Goal: Information Seeking & Learning: Find specific fact

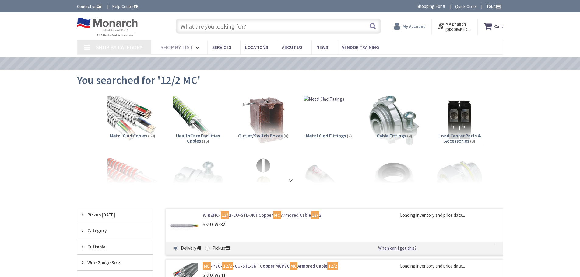
type input "[STREET_ADDRESS]"
click at [430, 23] on div "My Account" at bounding box center [410, 27] width 44 height 16
click at [421, 26] on strong "My Account" at bounding box center [414, 26] width 23 height 6
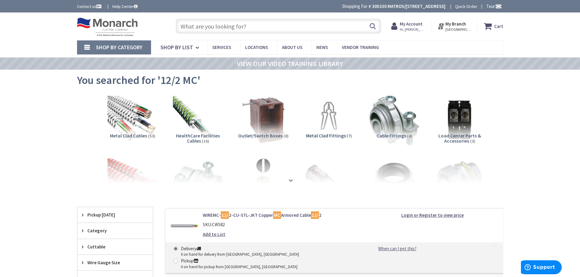
click at [412, 27] on span "Hi, [PERSON_NAME]" at bounding box center [413, 29] width 26 height 5
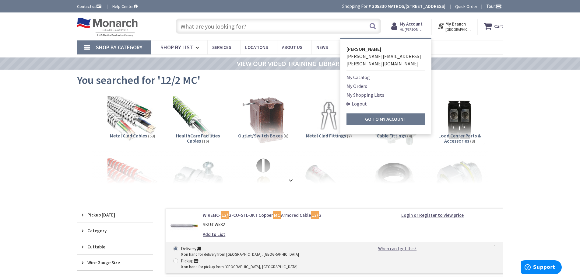
click at [314, 25] on input "text" at bounding box center [279, 26] width 206 height 15
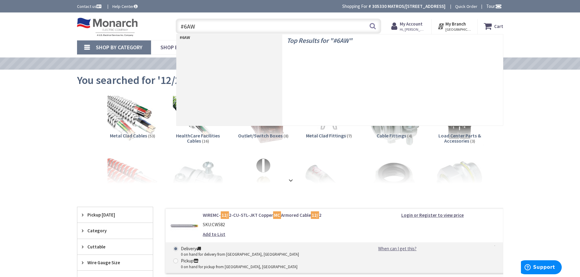
type input "#6AWG"
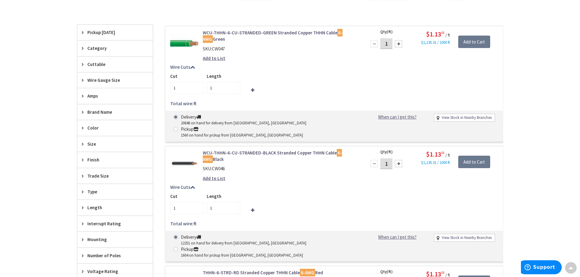
scroll to position [184, 0]
